Goal: Task Accomplishment & Management: Manage account settings

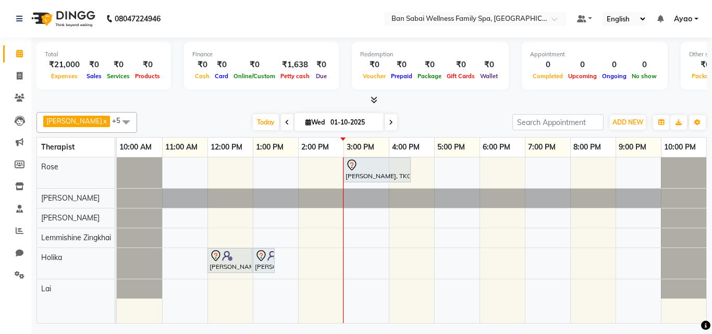
click at [116, 123] on span at bounding box center [126, 122] width 21 height 20
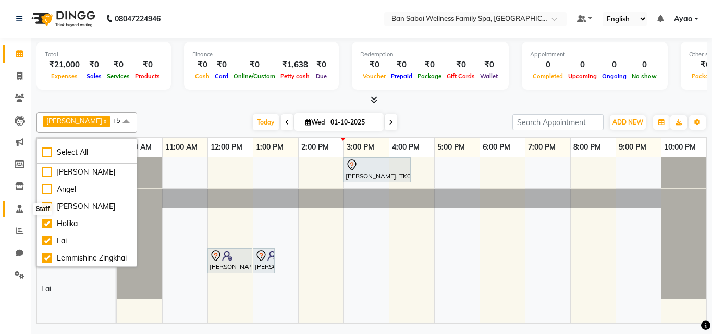
click at [21, 210] on icon at bounding box center [19, 209] width 7 height 8
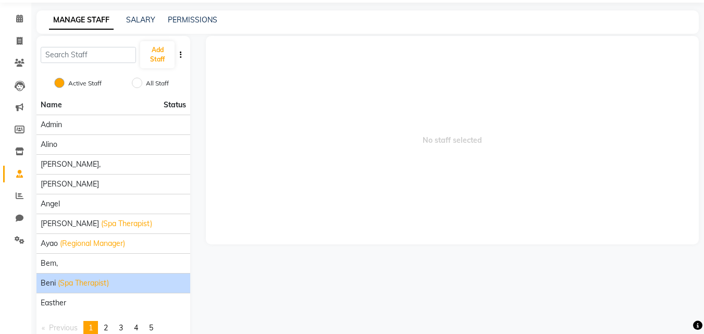
scroll to position [74, 0]
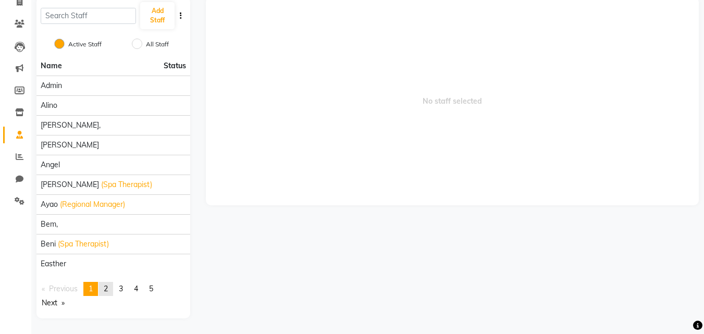
click at [108, 284] on span "2" at bounding box center [106, 288] width 4 height 9
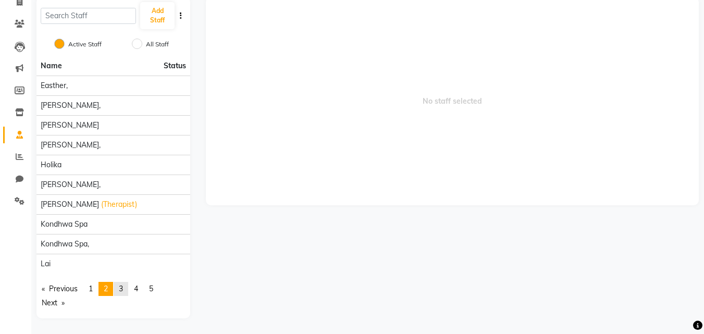
click at [128, 287] on link "page 3" at bounding box center [121, 289] width 15 height 14
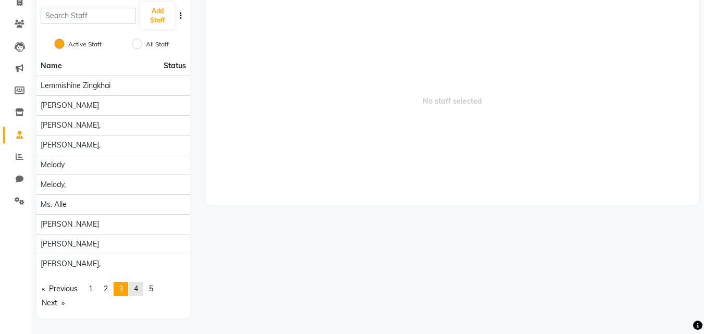
click at [137, 290] on span "4" at bounding box center [136, 288] width 4 height 9
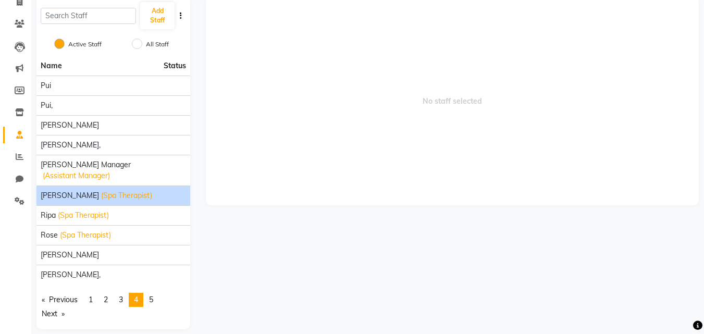
click at [101, 190] on span "(Spa Therapist)" at bounding box center [126, 195] width 51 height 11
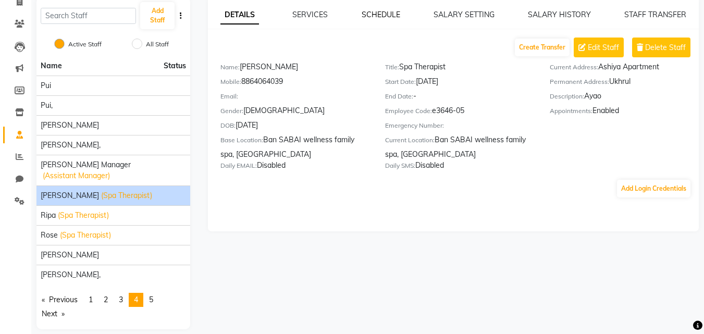
click at [387, 13] on link "SCHEDULE" at bounding box center [381, 14] width 39 height 9
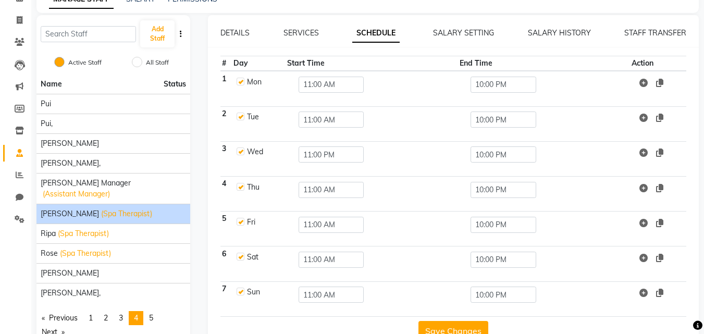
scroll to position [30, 0]
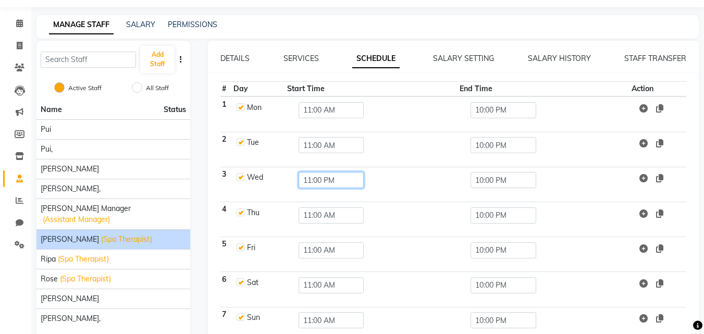
click at [329, 178] on input "11:00 PM" at bounding box center [332, 180] width 66 height 16
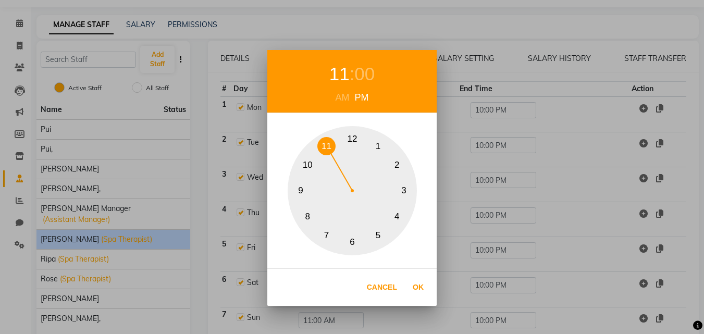
click at [344, 100] on div "AM" at bounding box center [342, 98] width 19 height 14
click at [425, 290] on button "Ok" at bounding box center [418, 287] width 21 height 21
type input "11:00 AM"
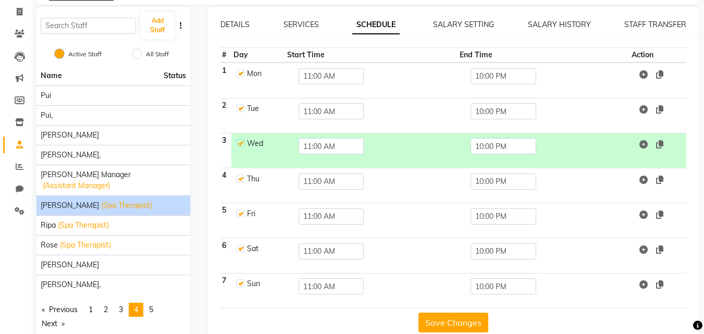
scroll to position [82, 0]
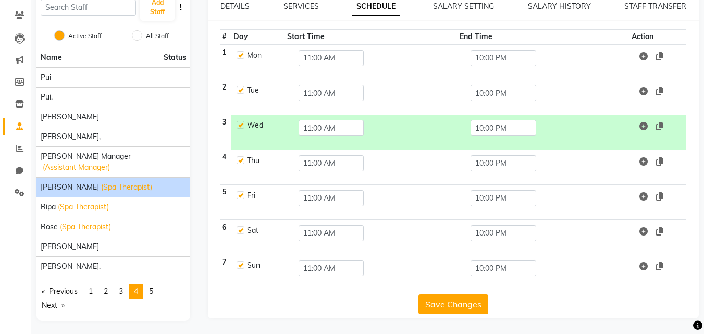
click at [474, 309] on button "Save Changes" at bounding box center [454, 305] width 70 height 20
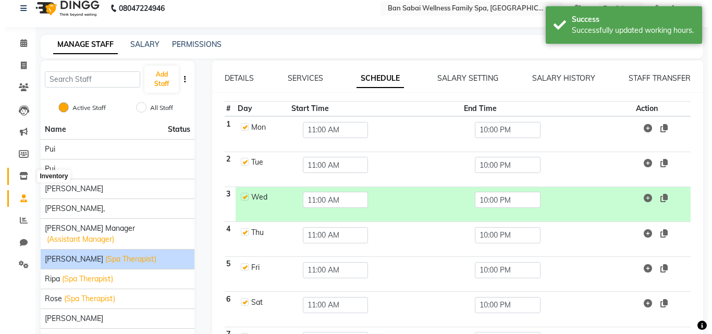
scroll to position [0, 0]
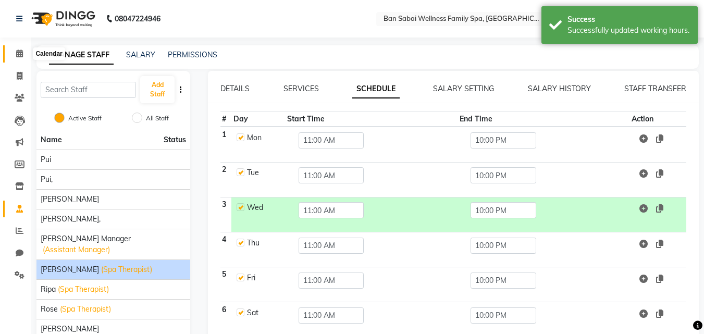
click at [18, 52] on icon at bounding box center [19, 54] width 7 height 8
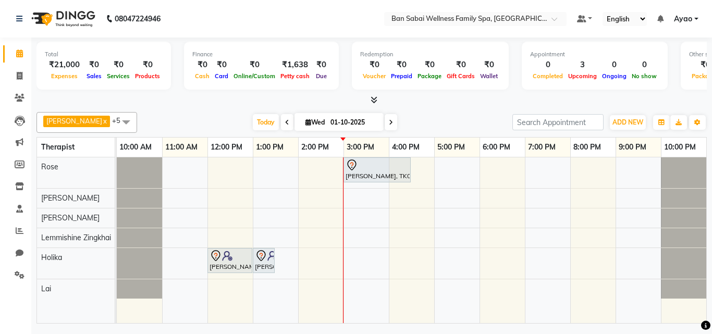
click at [298, 195] on div "[PERSON_NAME], TK02, 03:00 PM-04:30 PM, Balinese Massage (Medium to Strong Pres…" at bounding box center [412, 240] width 590 height 166
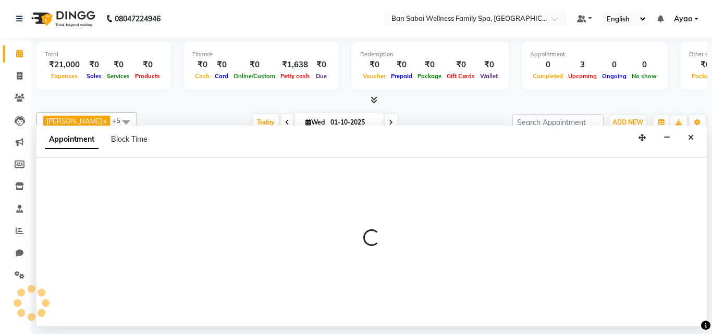
select select "78163"
select select "840"
select select "tentative"
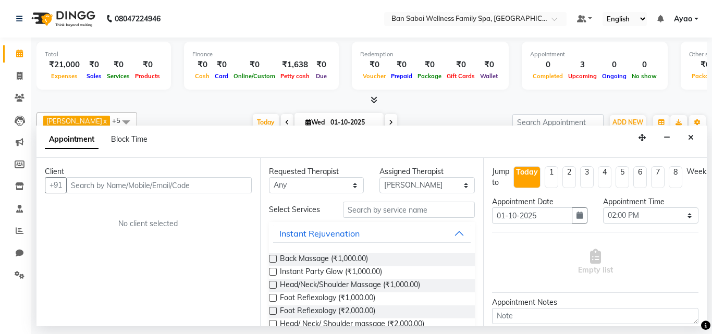
drag, startPoint x: 167, startPoint y: 189, endPoint x: 163, endPoint y: 185, distance: 5.9
click at [167, 189] on input "text" at bounding box center [159, 185] width 186 height 16
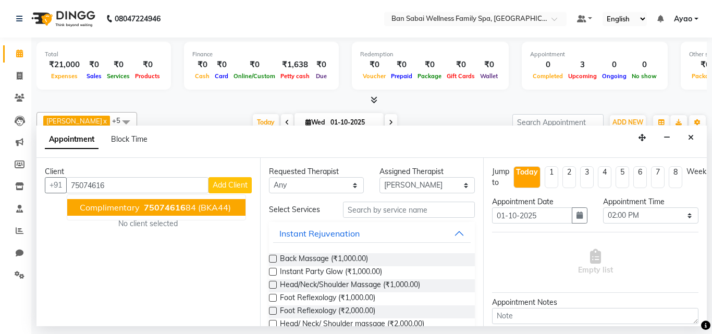
click at [165, 209] on span "75074616" at bounding box center [165, 207] width 42 height 10
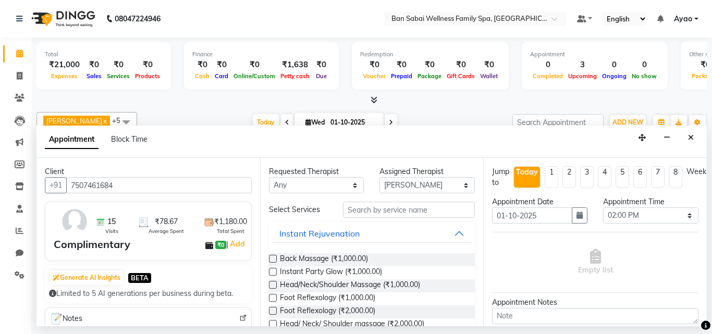
type input "7507461684"
click at [375, 206] on input "text" at bounding box center [409, 210] width 132 height 16
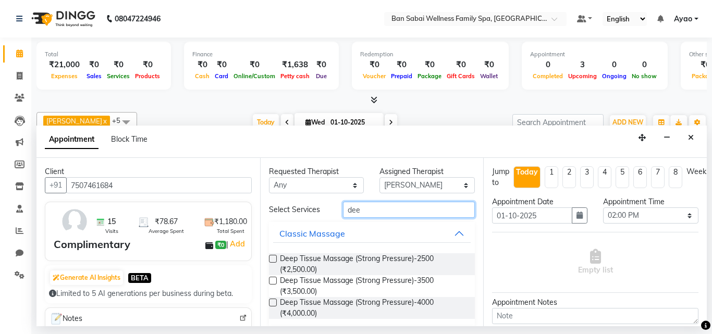
type input "dee"
click at [274, 256] on label at bounding box center [273, 259] width 8 height 8
click at [274, 256] on input "checkbox" at bounding box center [272, 259] width 7 height 7
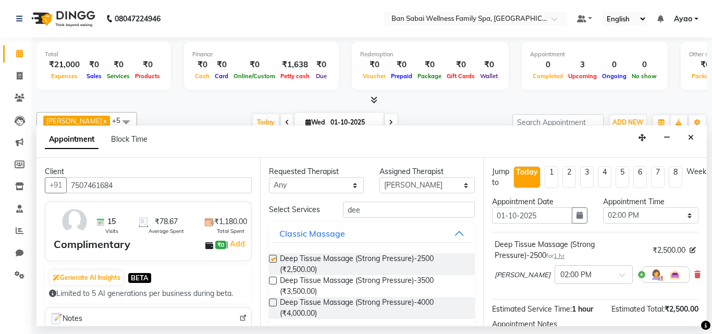
checkbox input "false"
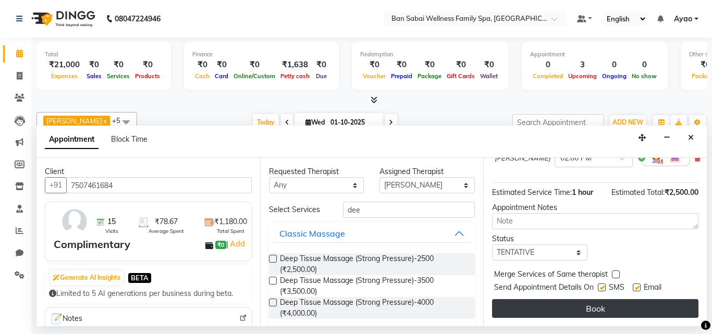
click at [647, 299] on button "Book" at bounding box center [595, 308] width 206 height 19
